Goal: Information Seeking & Learning: Find specific page/section

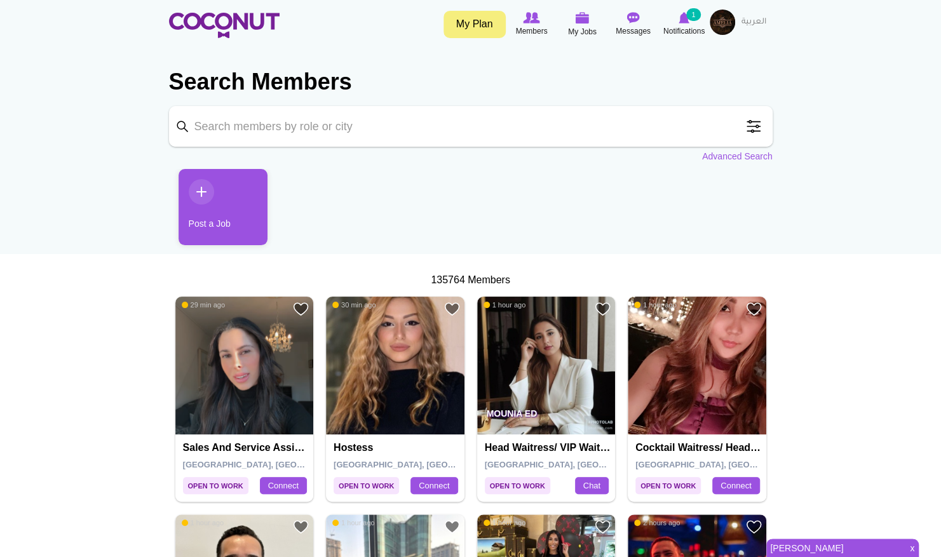
click at [912, 550] on span "x" at bounding box center [911, 548] width 13 height 18
click at [750, 131] on span at bounding box center [753, 126] width 25 height 25
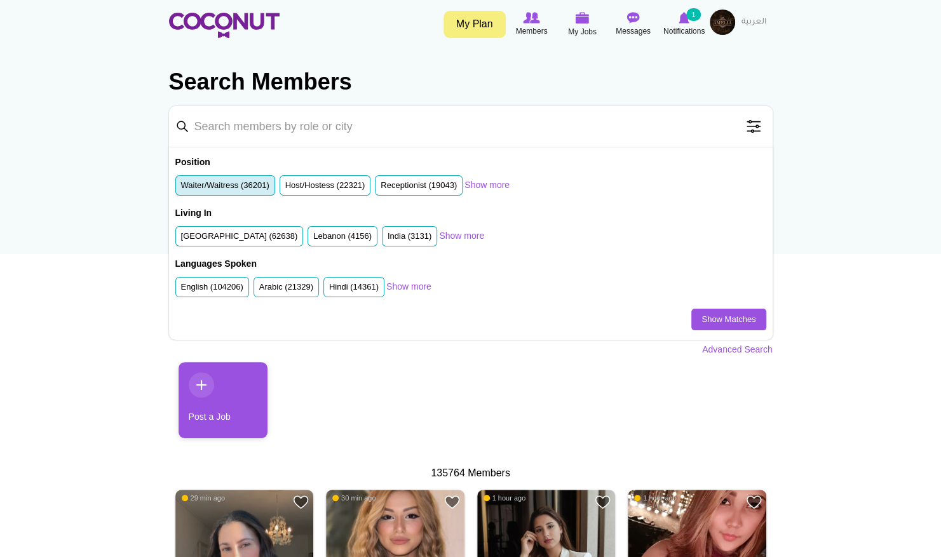
click at [244, 184] on label "Waiter/Waitress (36201)" at bounding box center [225, 186] width 88 height 12
click at [181, 188] on input "Waiter/Waitress (36201)" at bounding box center [181, 188] width 0 height 0
click at [242, 231] on label "[GEOGRAPHIC_DATA] (62638)" at bounding box center [239, 237] width 117 height 12
click at [181, 239] on input "[GEOGRAPHIC_DATA] (62638)" at bounding box center [181, 239] width 0 height 0
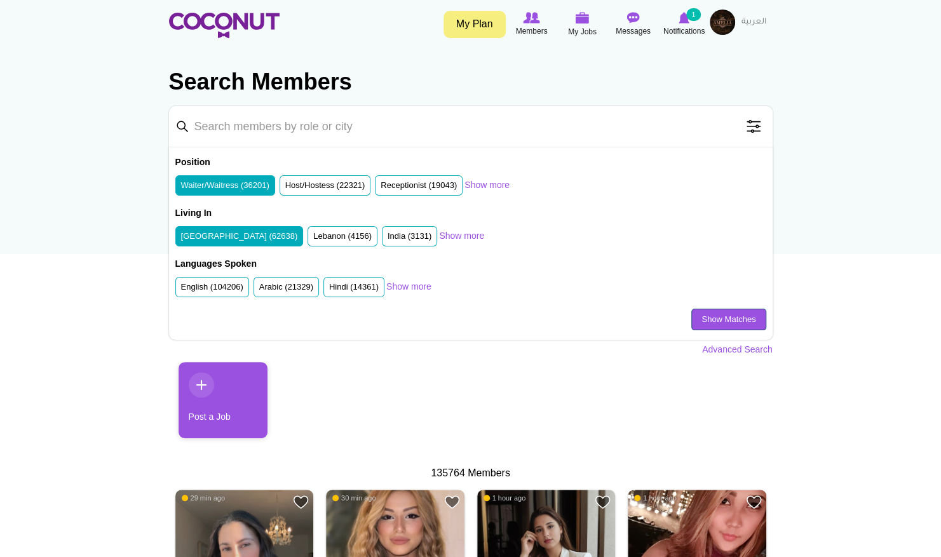
click at [696, 316] on link "Show Matches" at bounding box center [728, 320] width 74 height 22
